Goal: Manage account settings

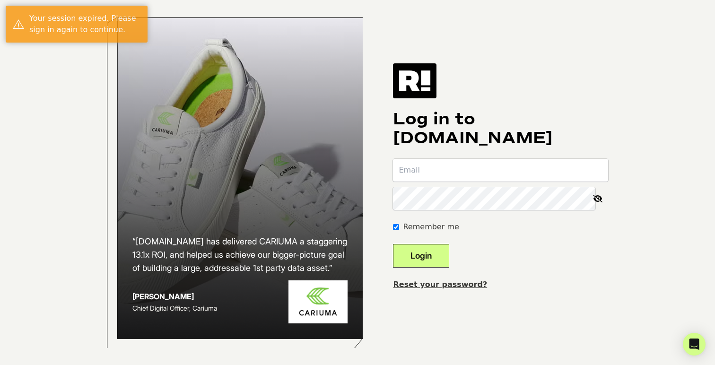
type input "jonathan@huegahouse.com"
click at [435, 267] on button "Login" at bounding box center [421, 256] width 56 height 24
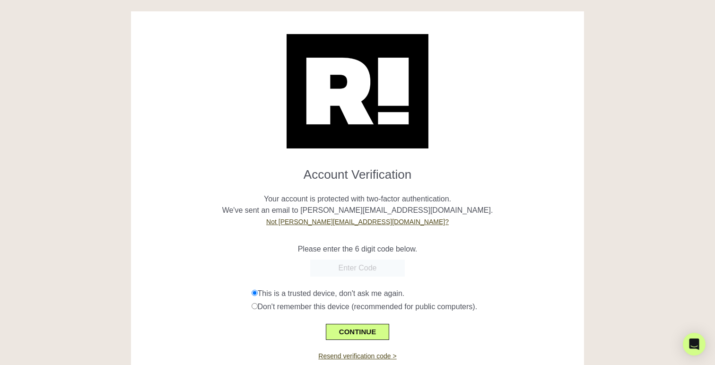
paste input "561358"
type input "561358"
click at [369, 333] on button "CONTINUE" at bounding box center [357, 332] width 63 height 16
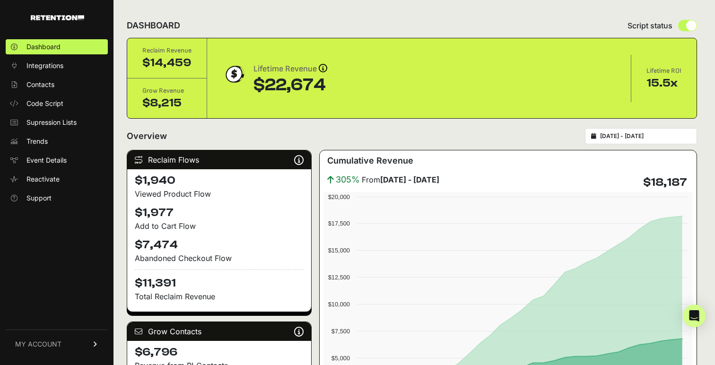
scroll to position [25, 0]
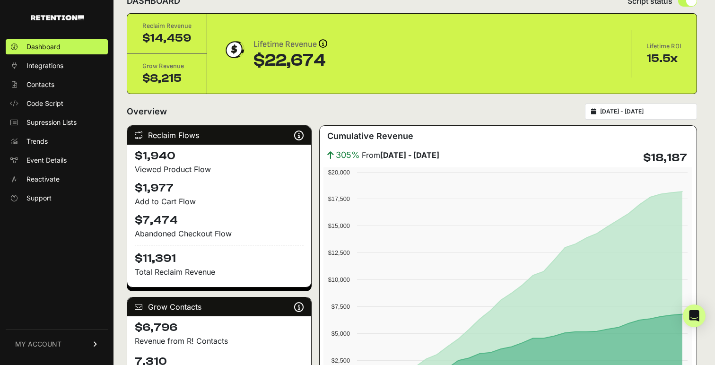
click at [33, 345] on span "MY ACCOUNT" at bounding box center [38, 343] width 46 height 9
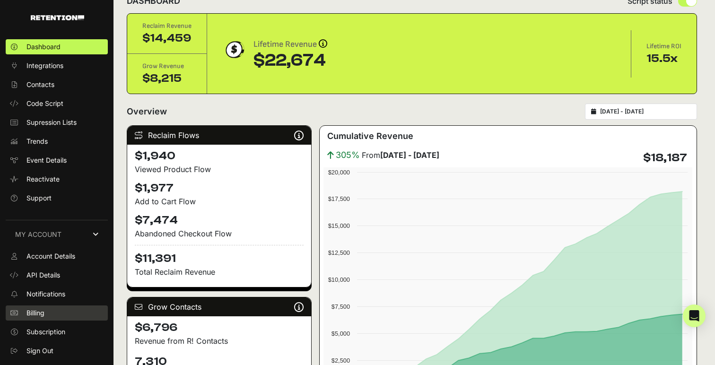
click at [51, 310] on link "Billing" at bounding box center [57, 312] width 102 height 15
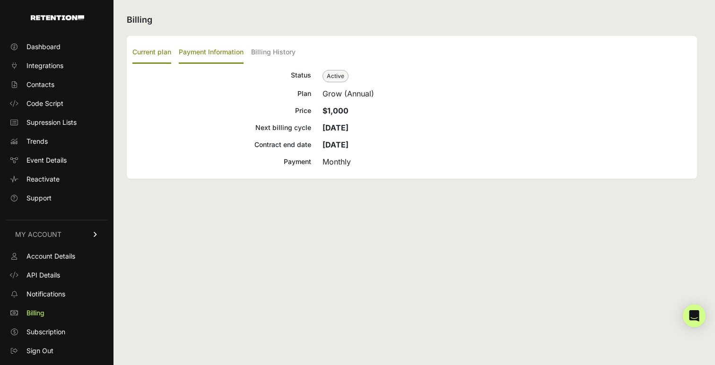
click at [207, 52] on label "Payment Information" at bounding box center [211, 53] width 65 height 22
click at [0, 0] on input "Payment Information" at bounding box center [0, 0] width 0 height 0
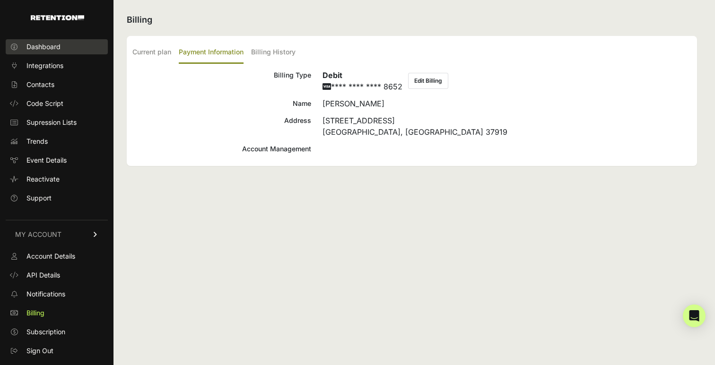
click at [53, 49] on span "Dashboard" at bounding box center [43, 46] width 34 height 9
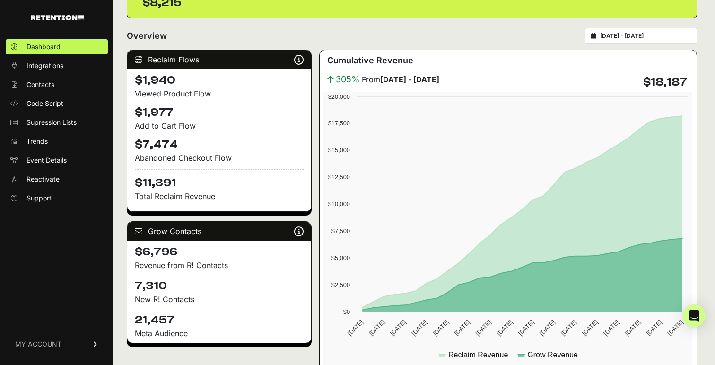
scroll to position [102, 0]
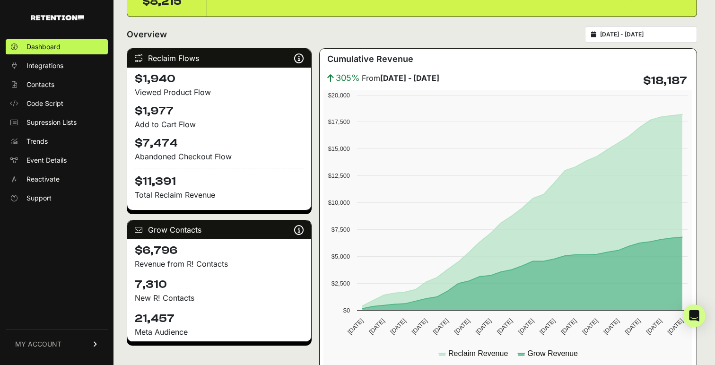
drag, startPoint x: 198, startPoint y: 123, endPoint x: 135, endPoint y: 124, distance: 62.9
click at [135, 124] on div "Add to Cart Flow" at bounding box center [219, 124] width 169 height 11
copy div "Add to Cart Flow"
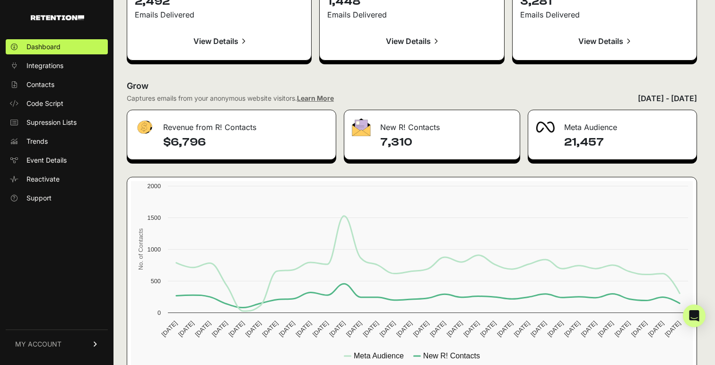
scroll to position [1108, 0]
